Goal: Navigation & Orientation: Find specific page/section

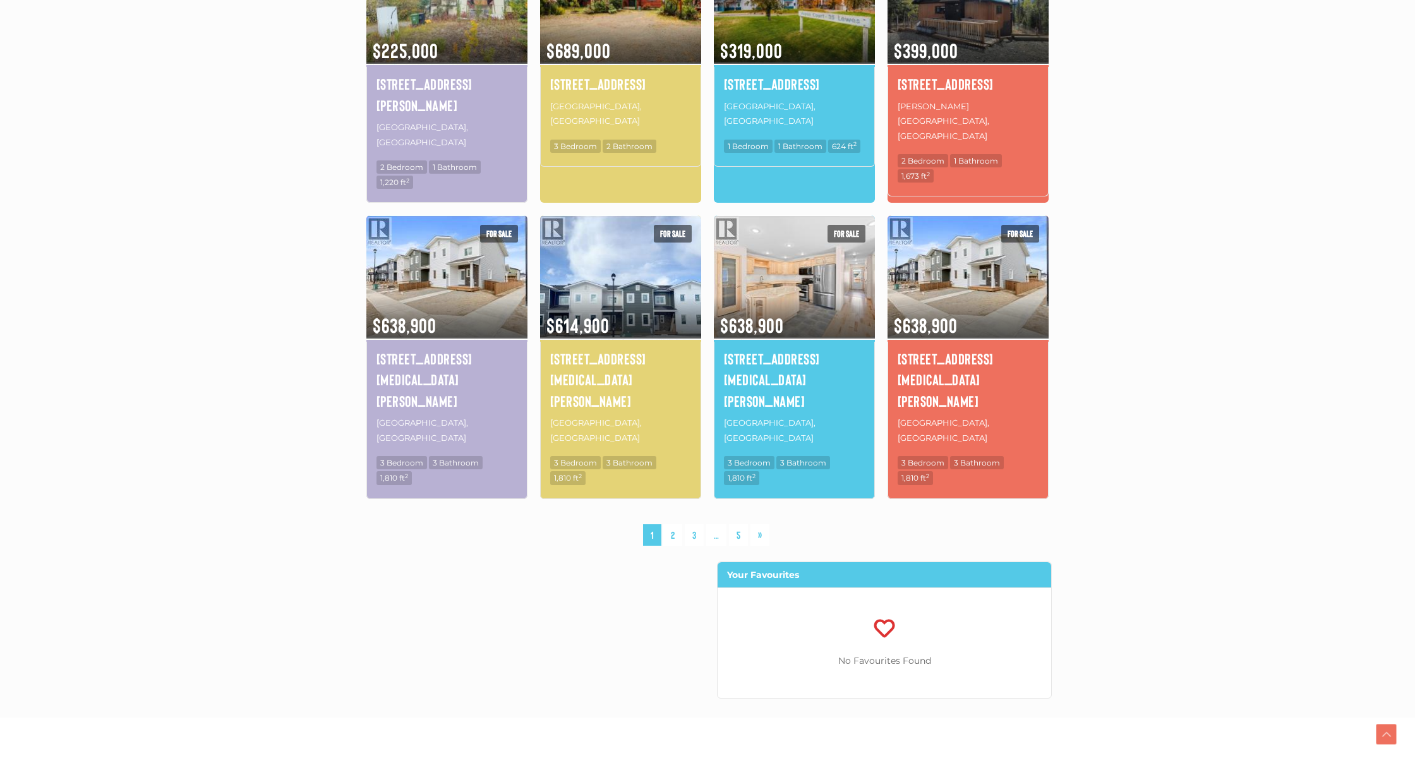
scroll to position [769, 0]
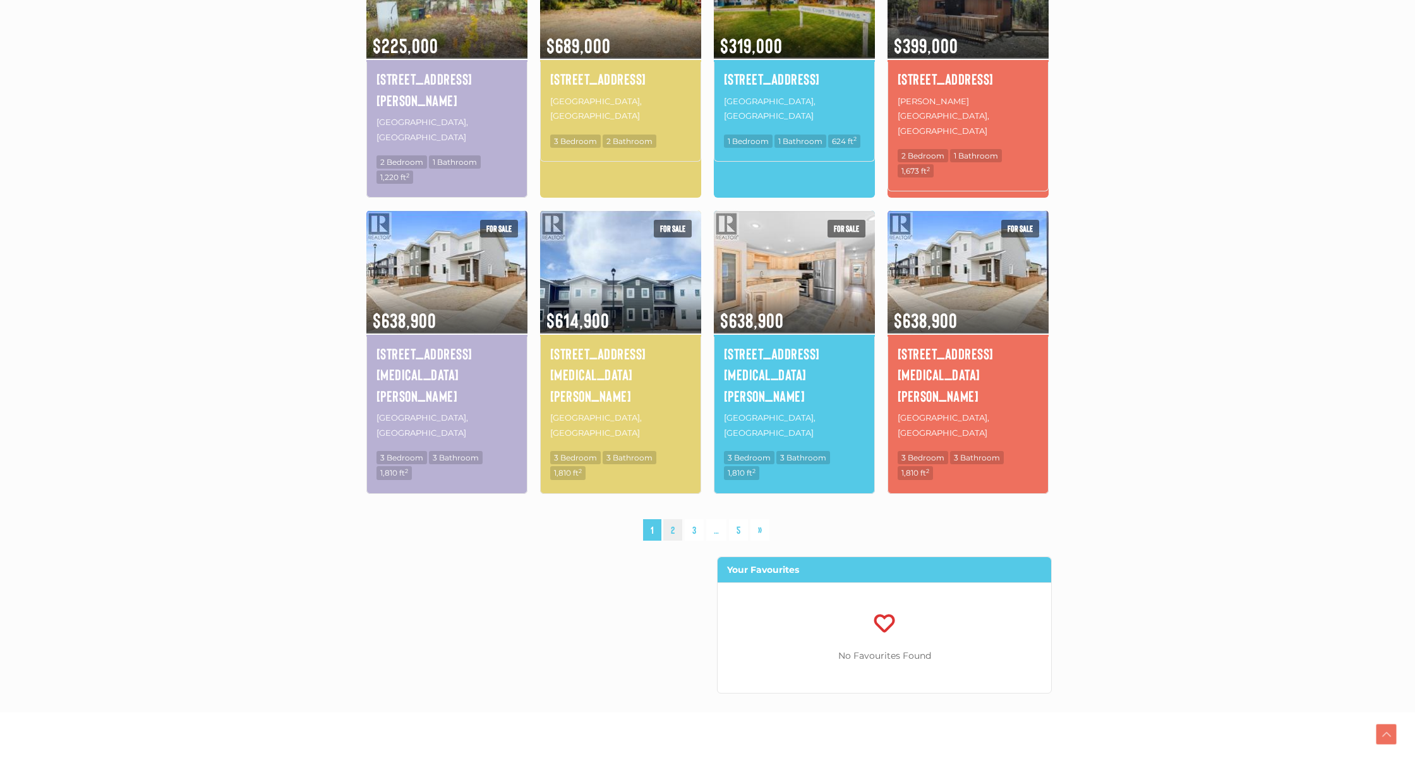
click at [671, 519] on link "2" at bounding box center [672, 530] width 19 height 22
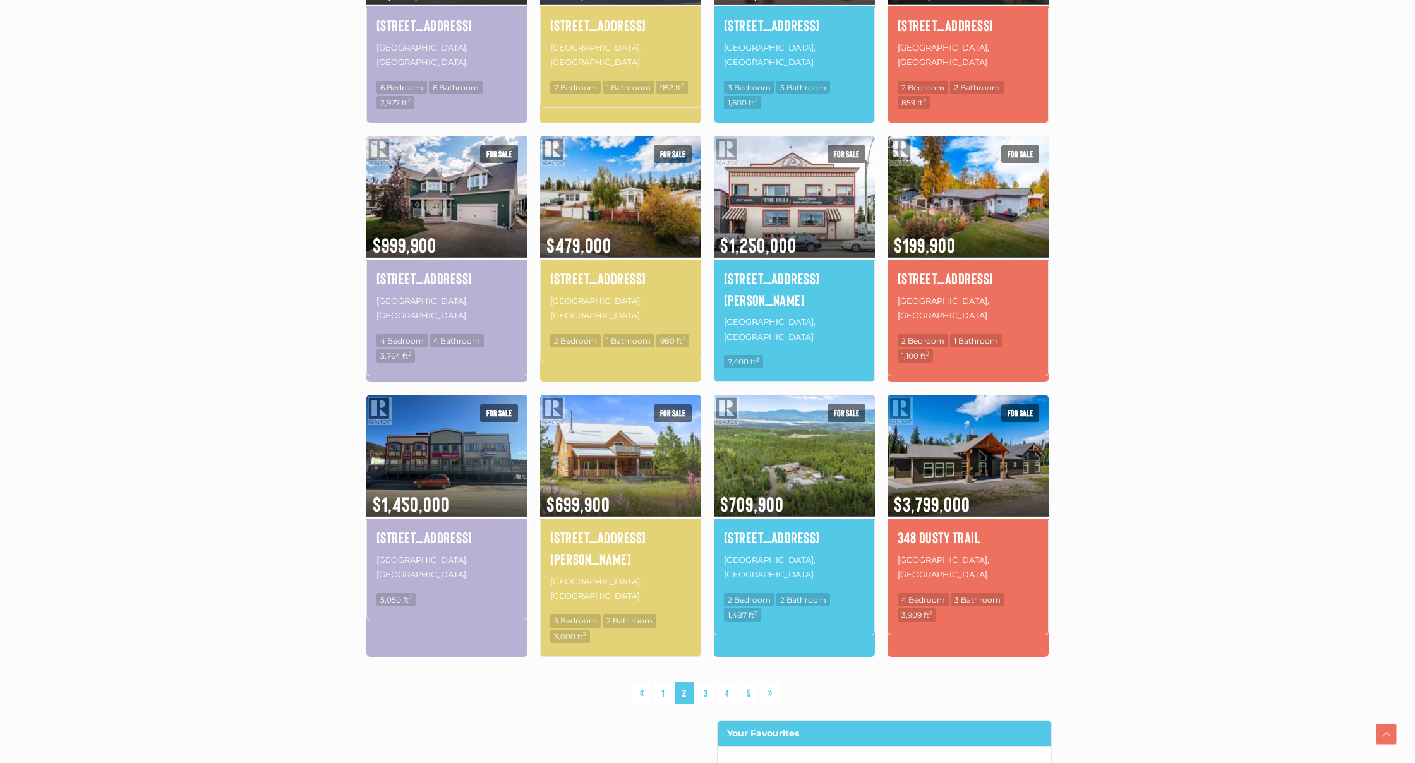
scroll to position [574, 0]
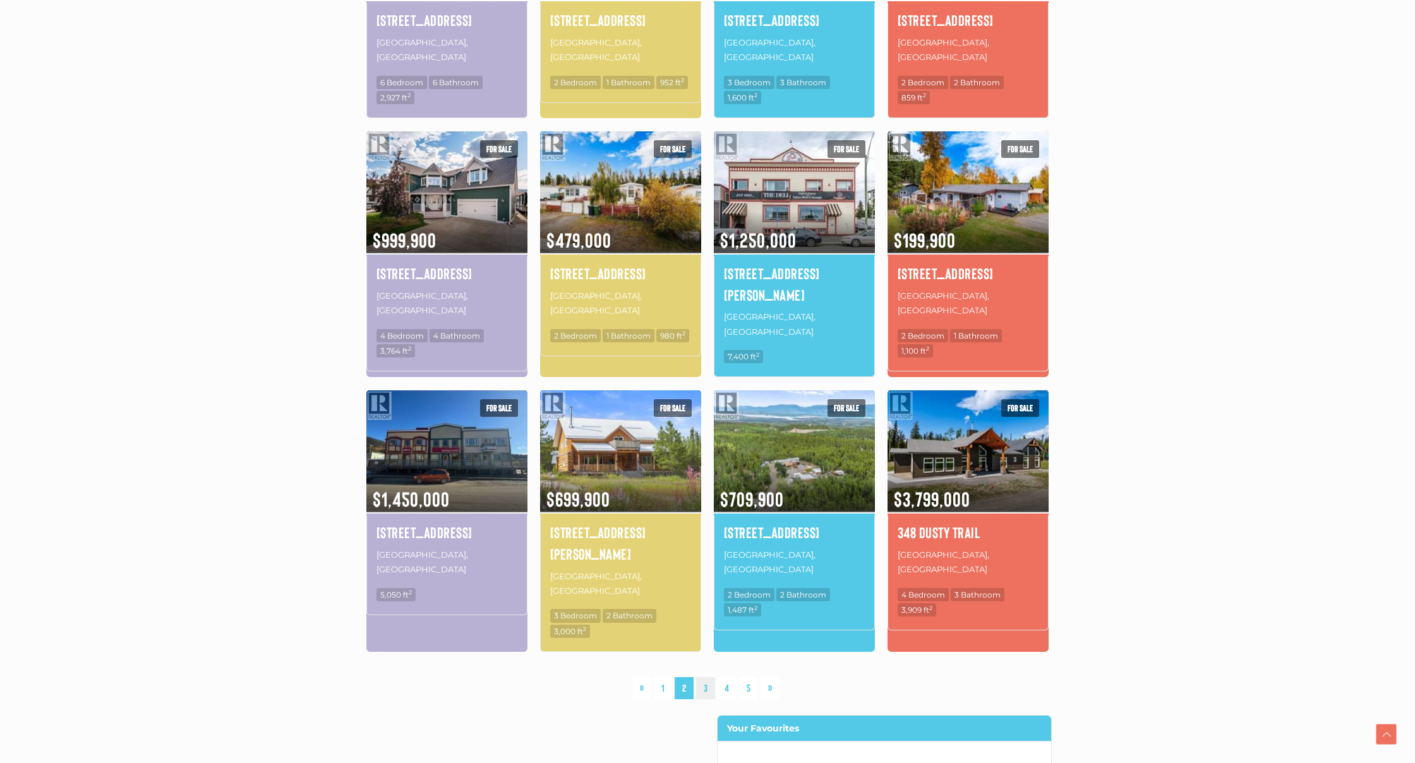
click at [706, 677] on link "3" at bounding box center [705, 688] width 19 height 22
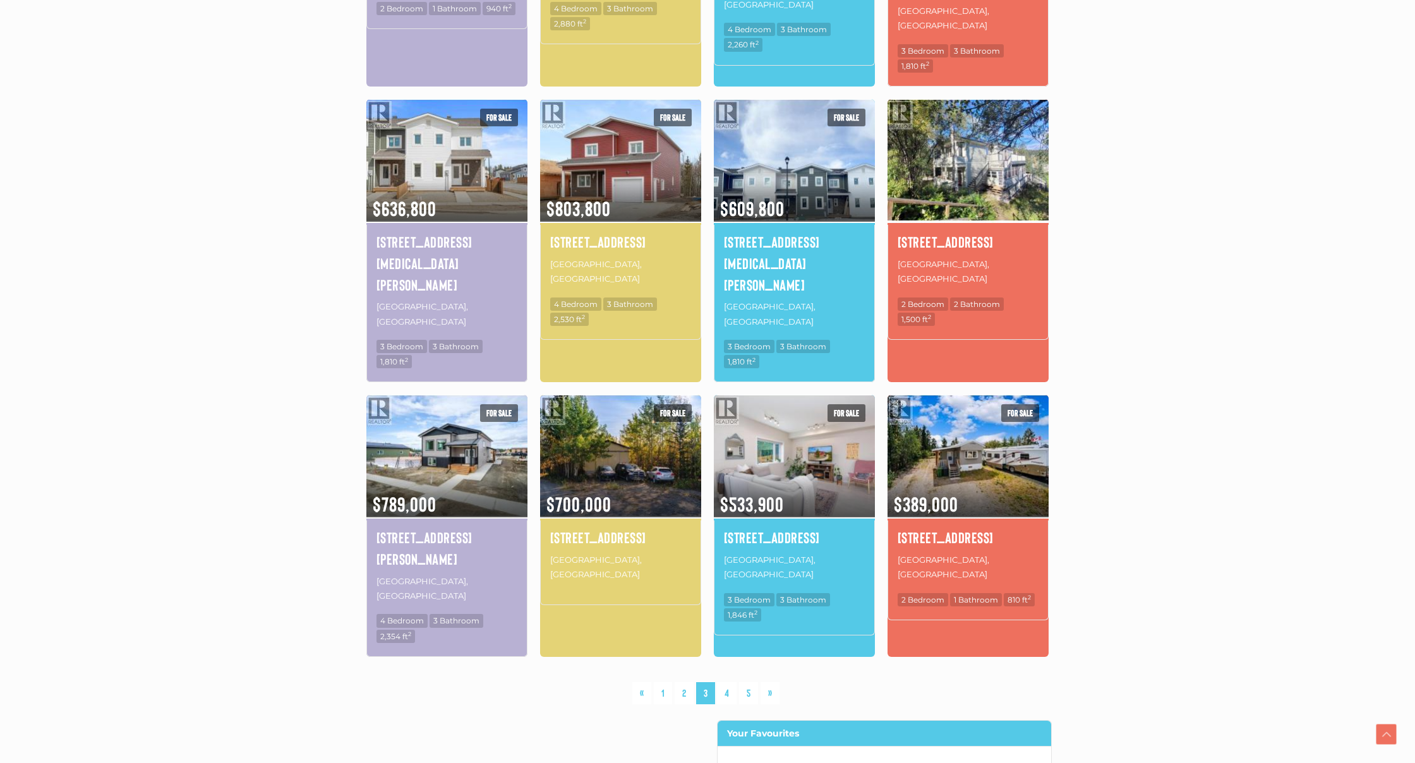
scroll to position [650, 0]
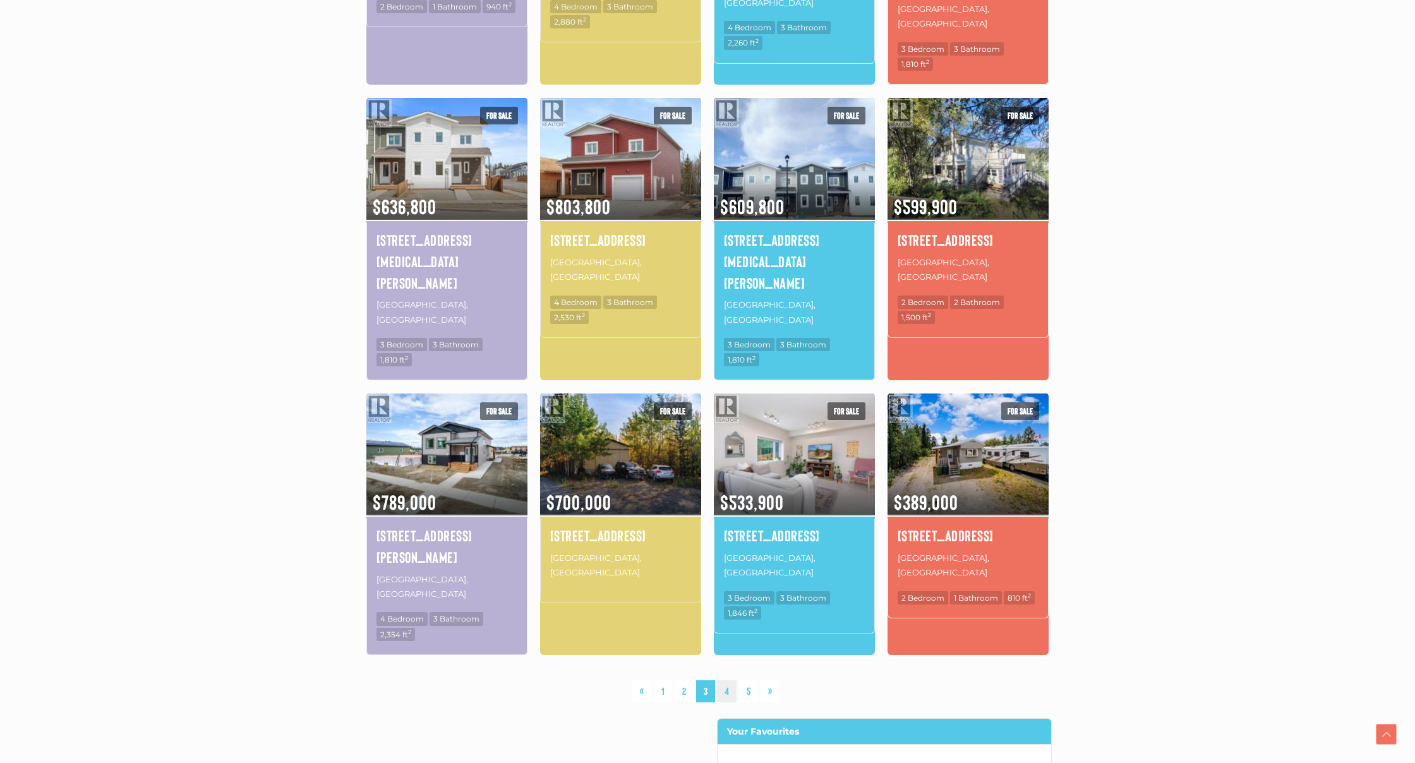
click at [730, 680] on link "4" at bounding box center [727, 691] width 20 height 22
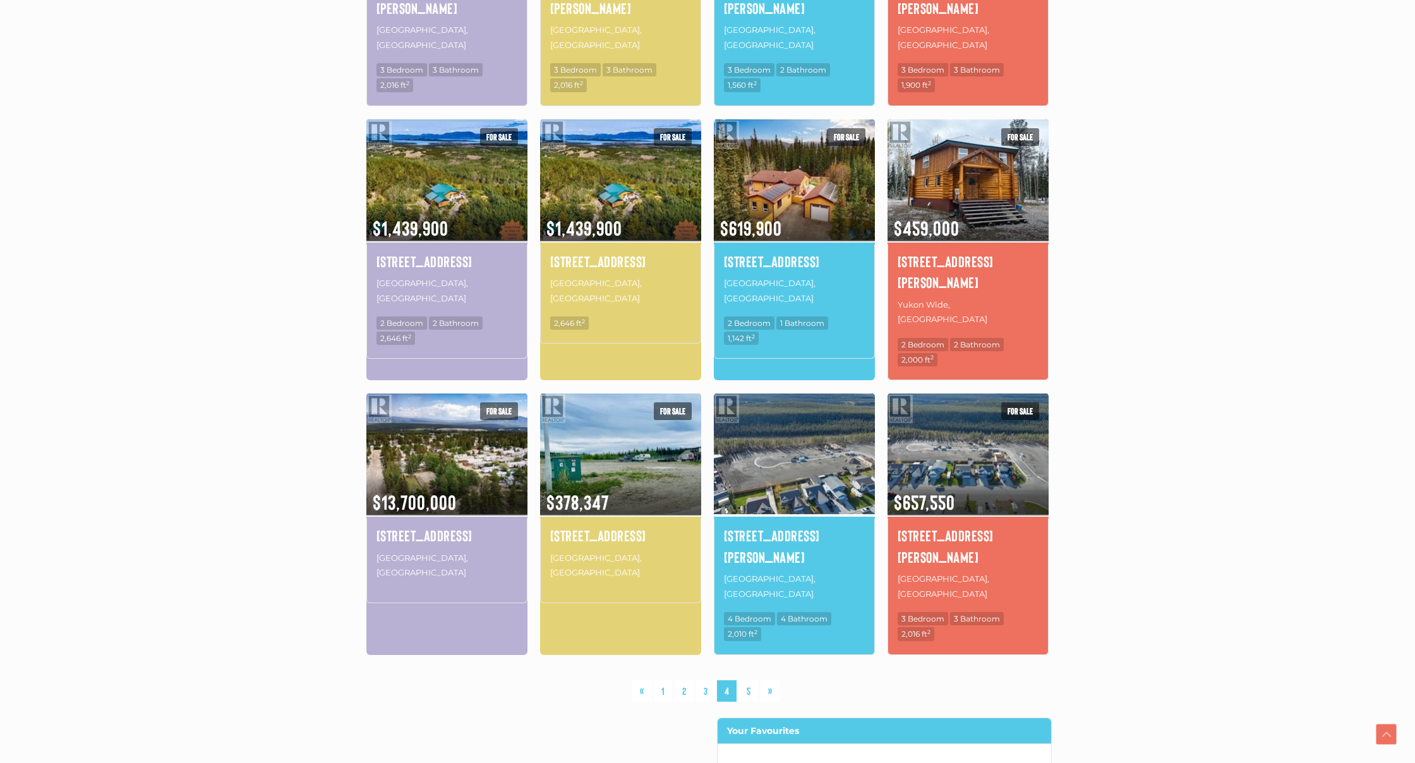
scroll to position [659, 0]
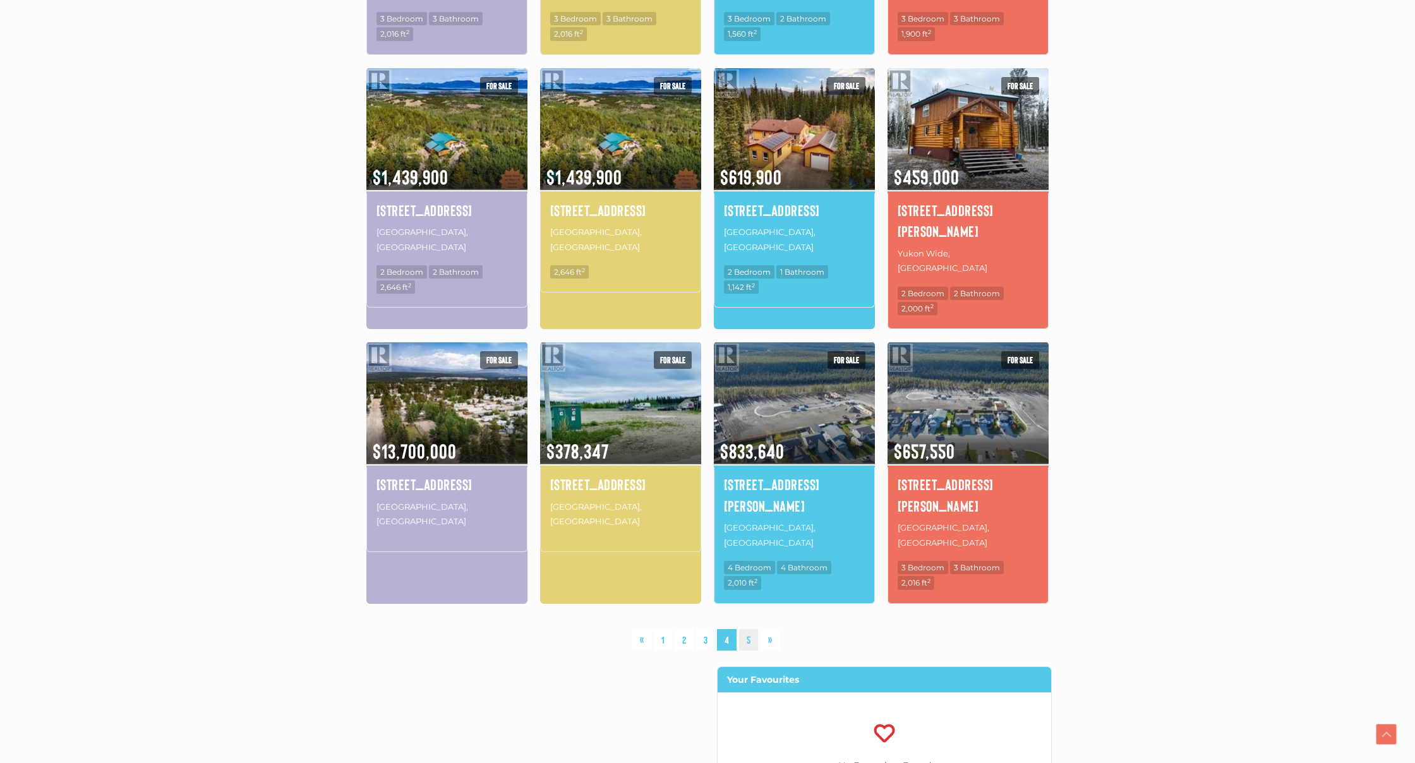
click at [750, 629] on link "5" at bounding box center [748, 640] width 19 height 22
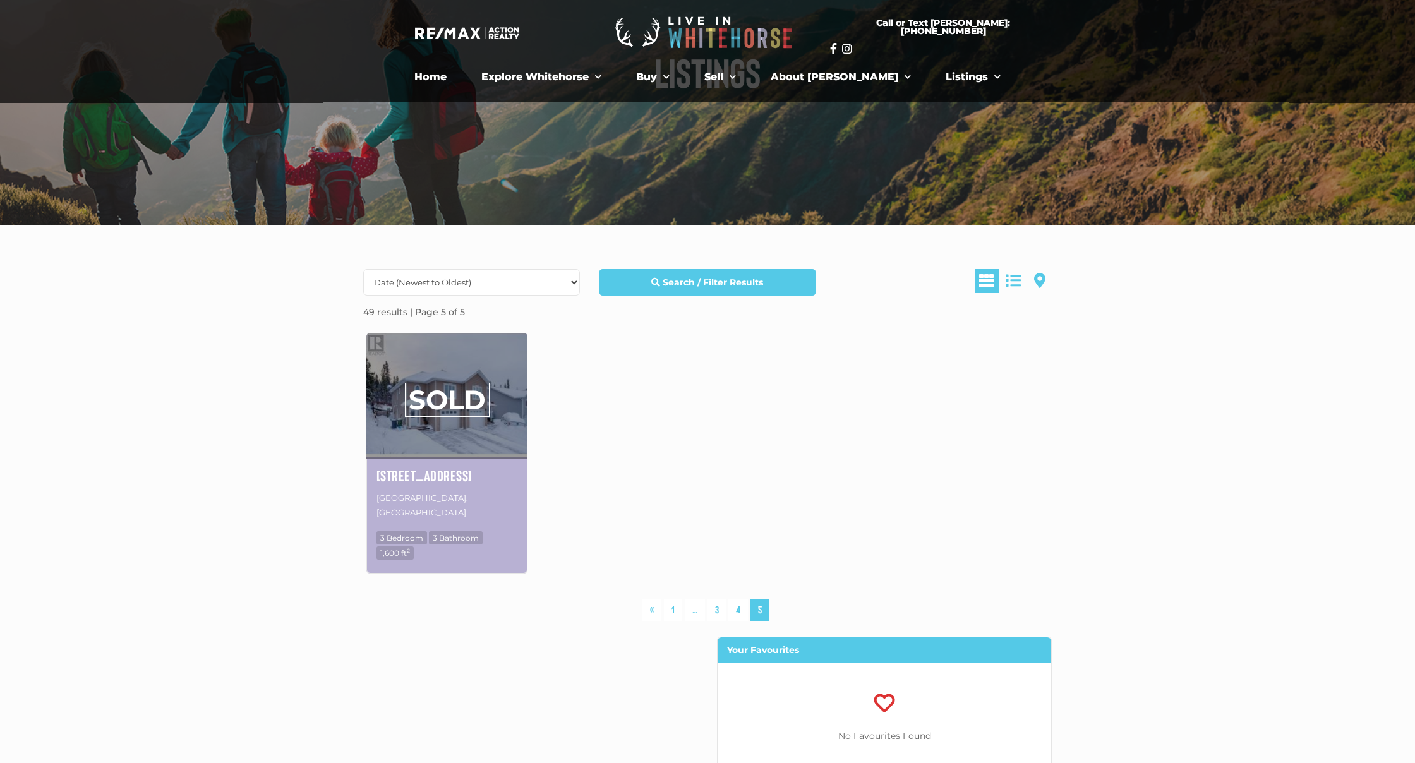
scroll to position [117, 0]
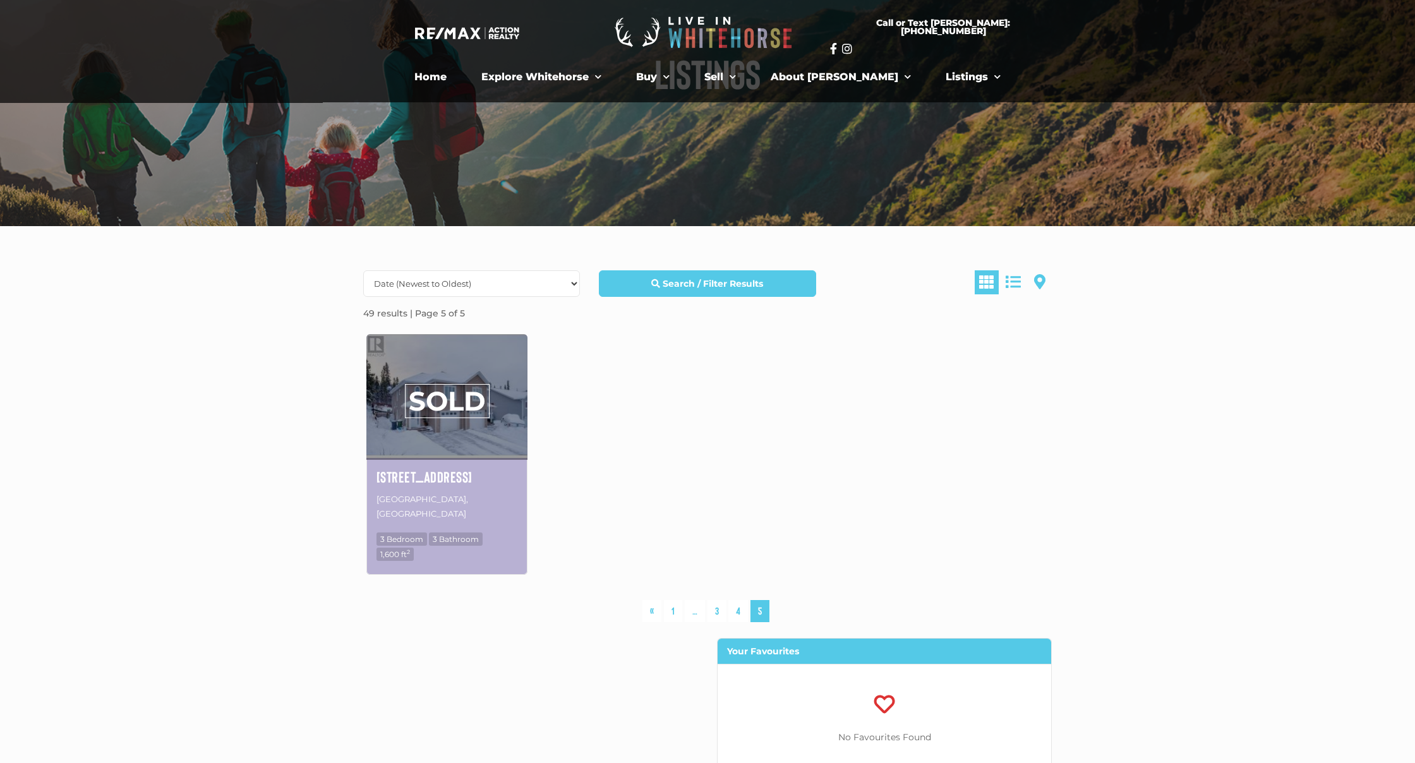
click at [433, 486] on h4 "[STREET_ADDRESS]" at bounding box center [446, 476] width 141 height 21
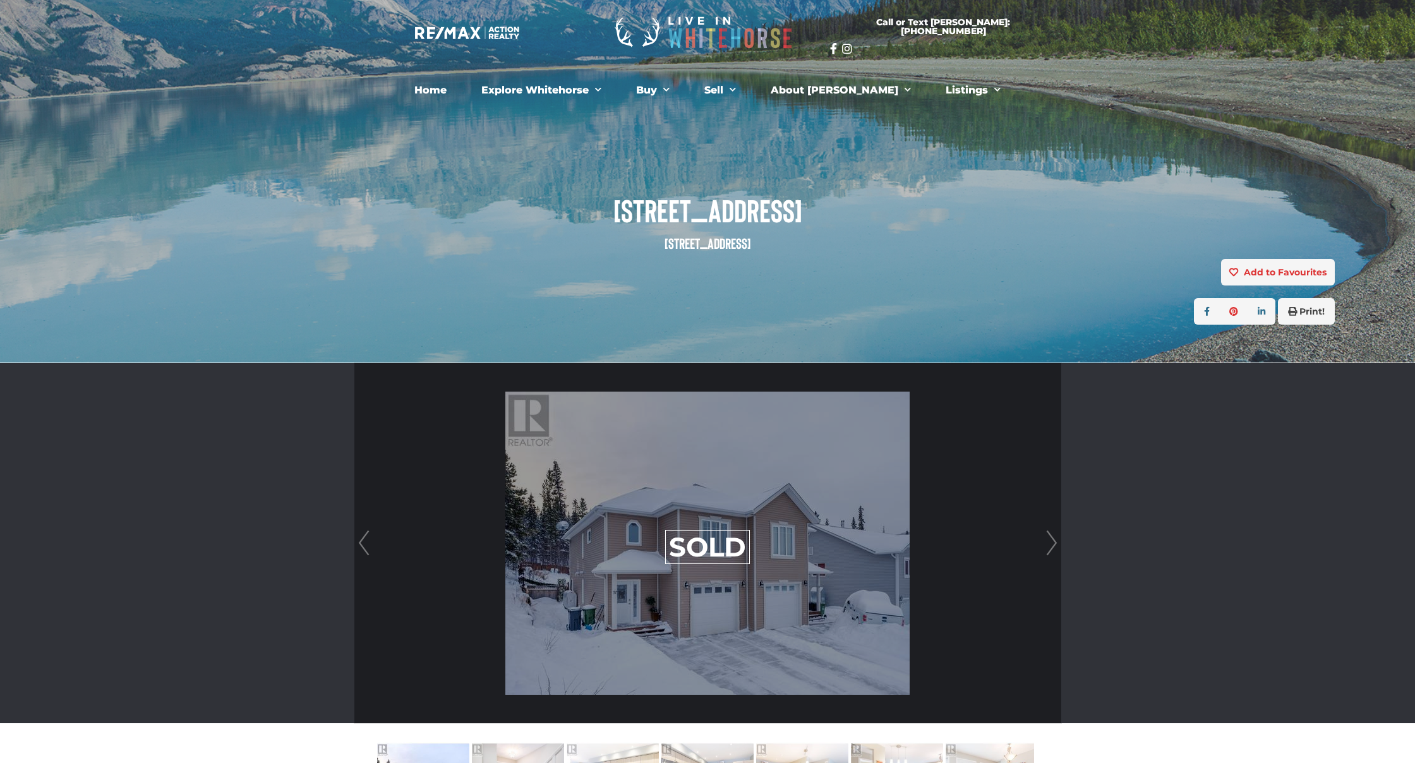
click at [1042, 548] on link "Next" at bounding box center [1051, 543] width 19 height 360
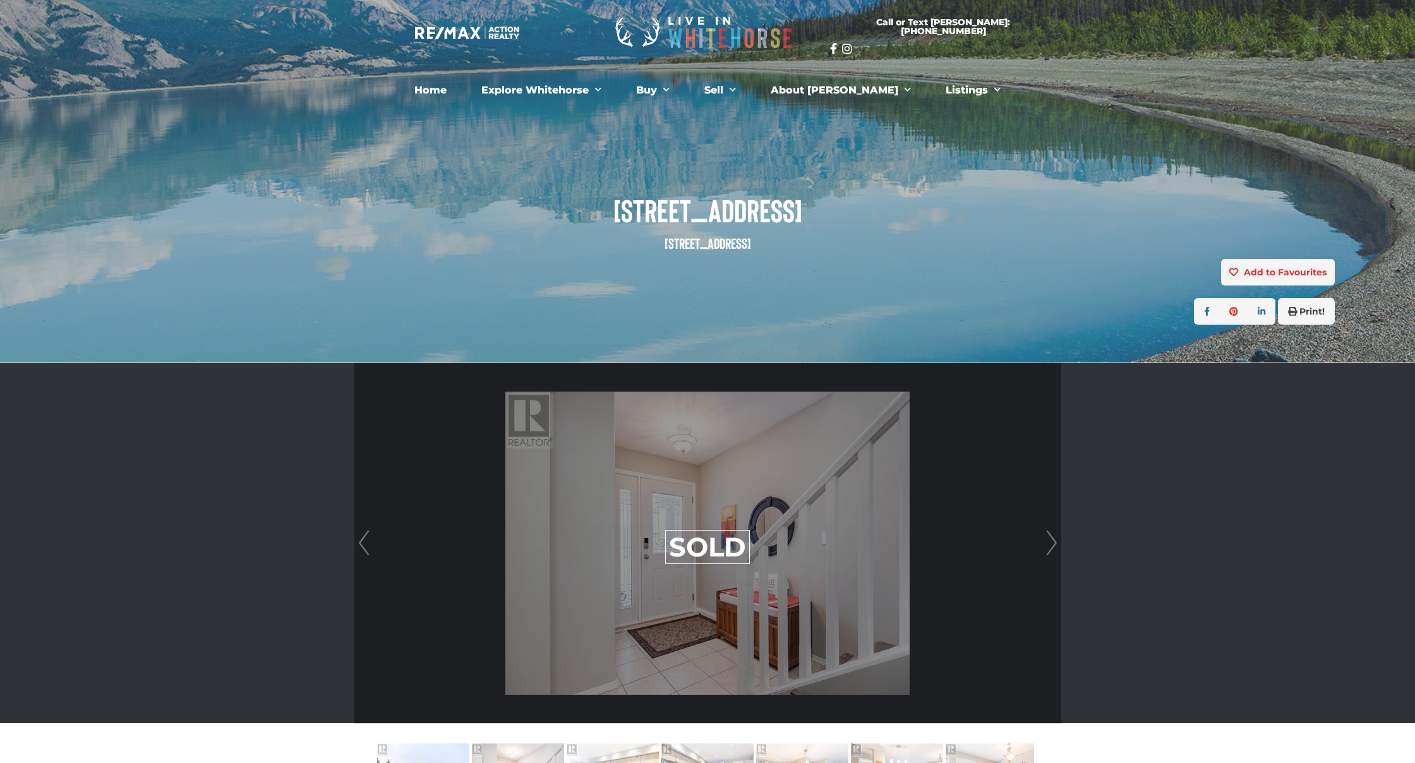
click at [1042, 548] on link "Next" at bounding box center [1051, 543] width 19 height 360
